Goal: Use online tool/utility: Utilize a website feature to perform a specific function

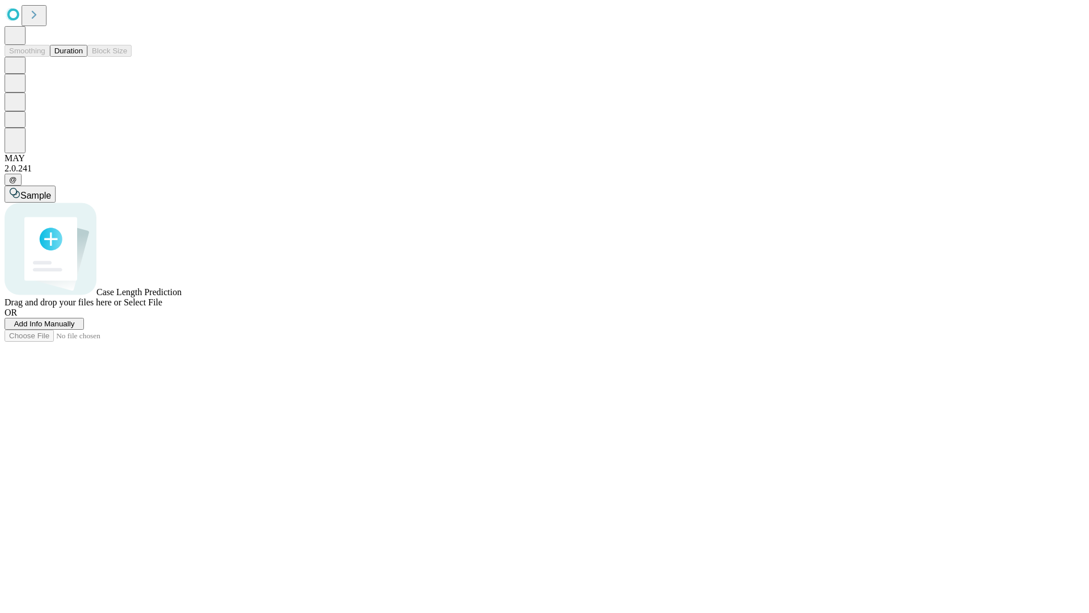
click at [83, 57] on button "Duration" at bounding box center [68, 51] width 37 height 12
click at [162, 307] on span "Select File" at bounding box center [143, 302] width 39 height 10
